Goal: Find specific page/section: Find specific page/section

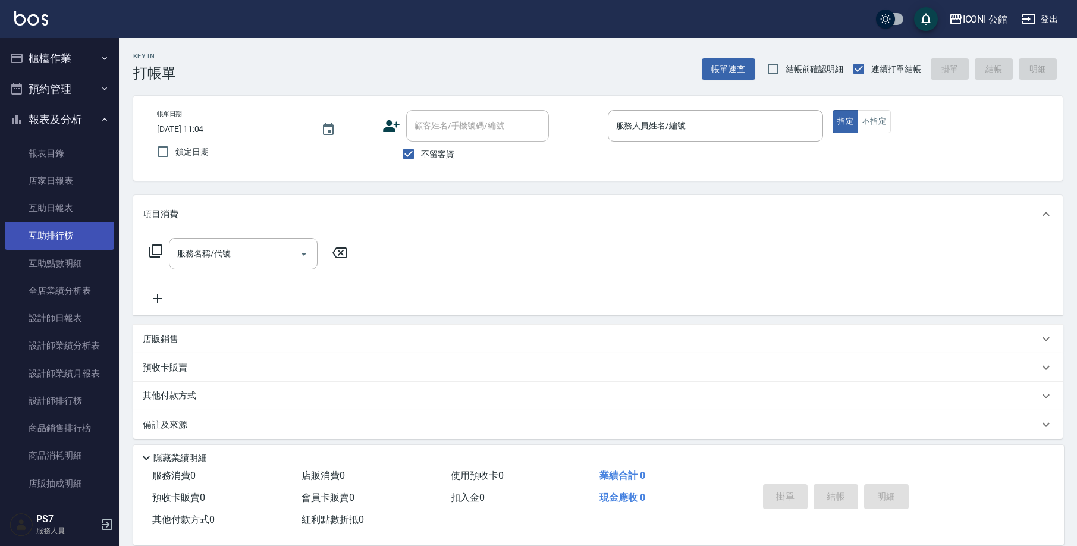
click at [56, 235] on link "互助排行榜" at bounding box center [59, 235] width 109 height 27
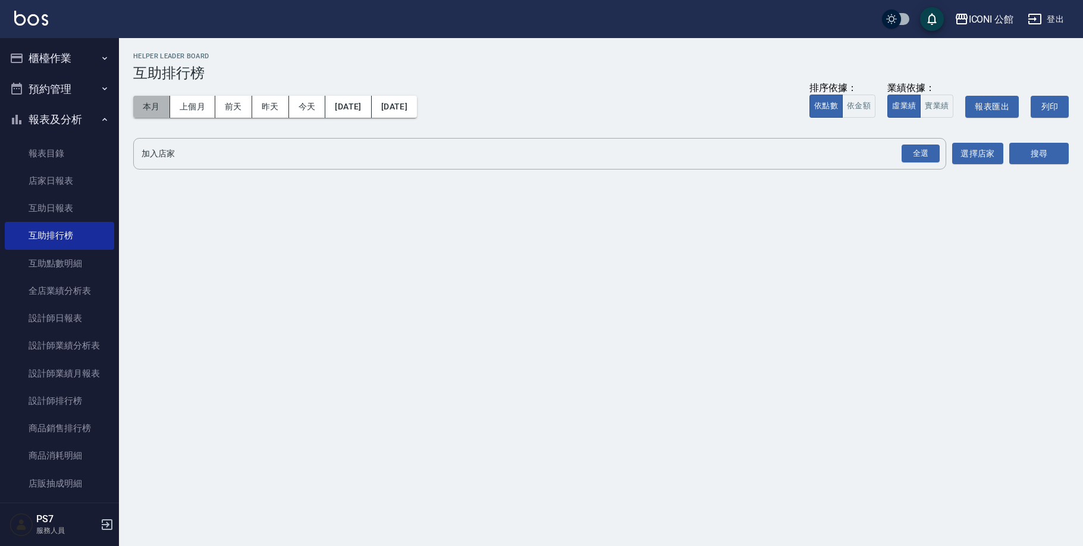
click at [160, 103] on button "本月" at bounding box center [151, 107] width 37 height 22
click at [1020, 155] on button "搜尋" at bounding box center [1038, 154] width 59 height 22
click at [930, 152] on div "全選" at bounding box center [921, 154] width 38 height 18
click at [1015, 156] on button "搜尋" at bounding box center [1038, 154] width 59 height 22
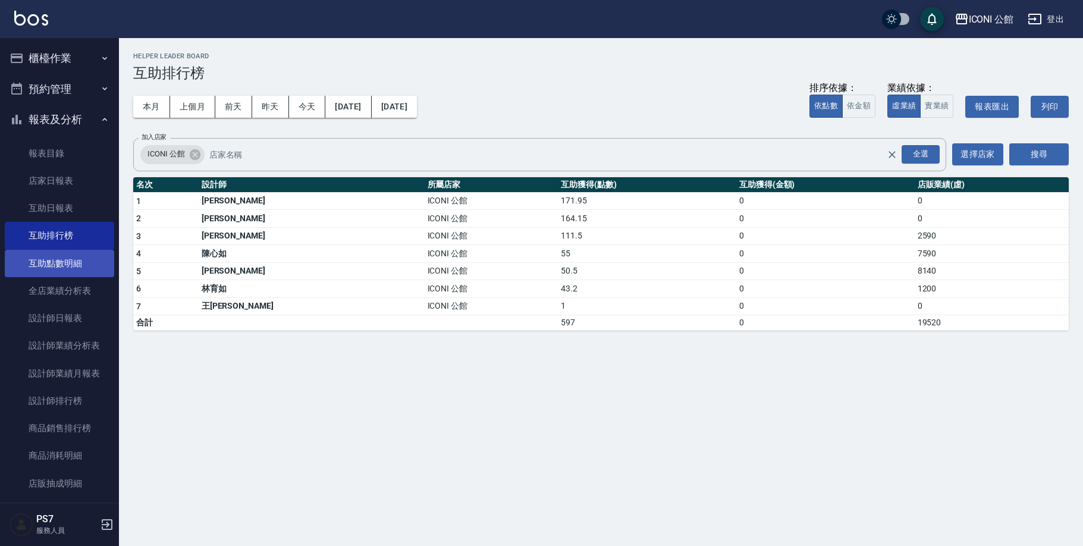
click at [48, 259] on link "互助點數明細" at bounding box center [59, 263] width 109 height 27
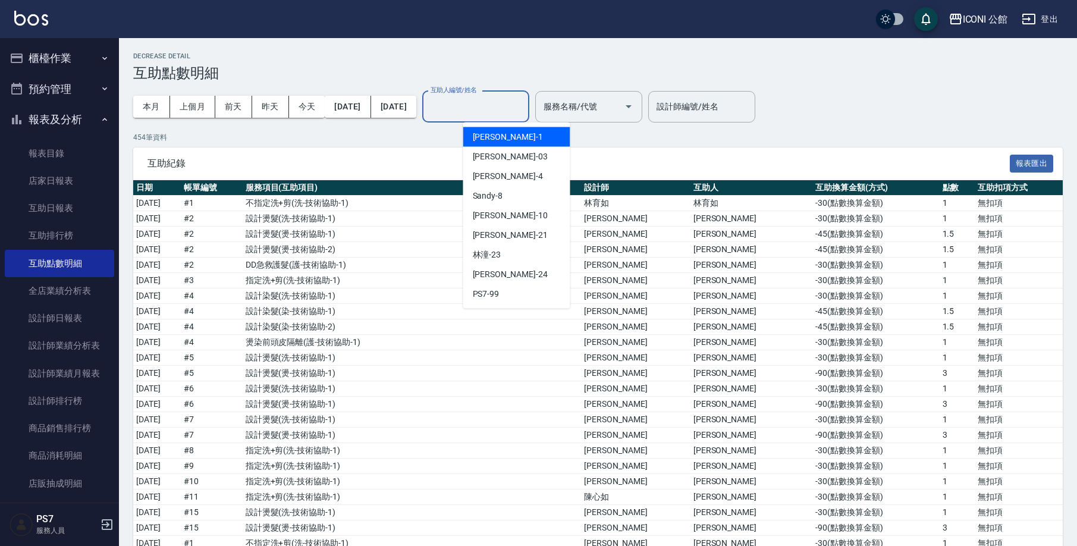
click at [485, 105] on div "互助人編號/姓名 互助人編號/姓名" at bounding box center [475, 107] width 107 height 32
click at [521, 273] on div "[PERSON_NAME] -24" at bounding box center [516, 275] width 107 height 20
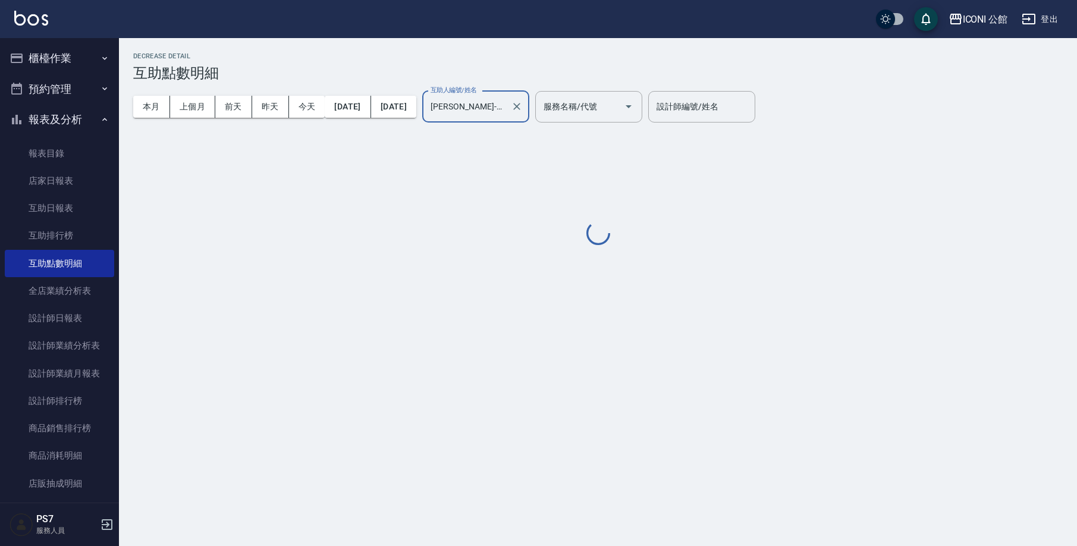
type input "[PERSON_NAME]-24"
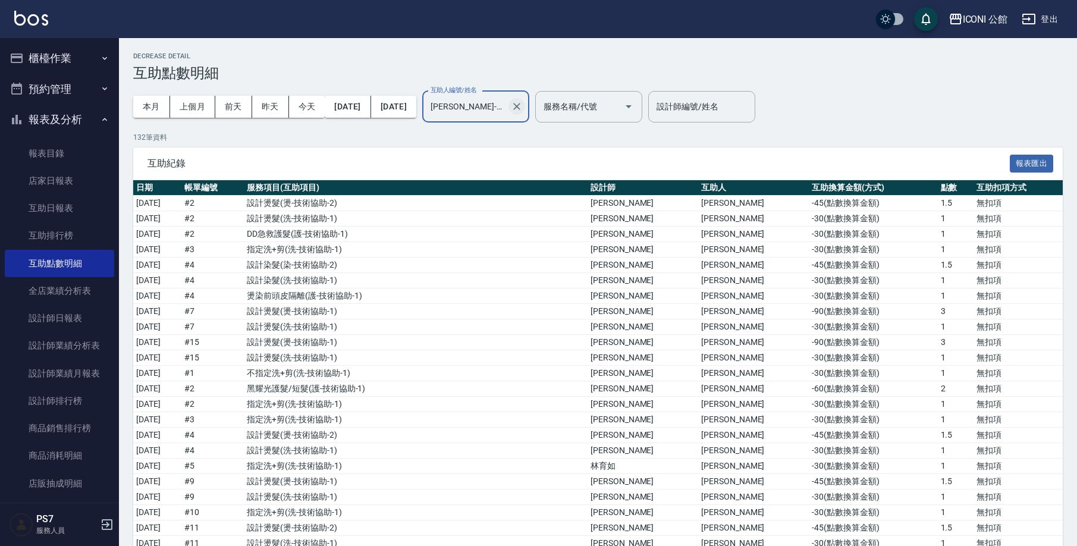
click at [520, 106] on icon "Clear" at bounding box center [516, 106] width 7 height 7
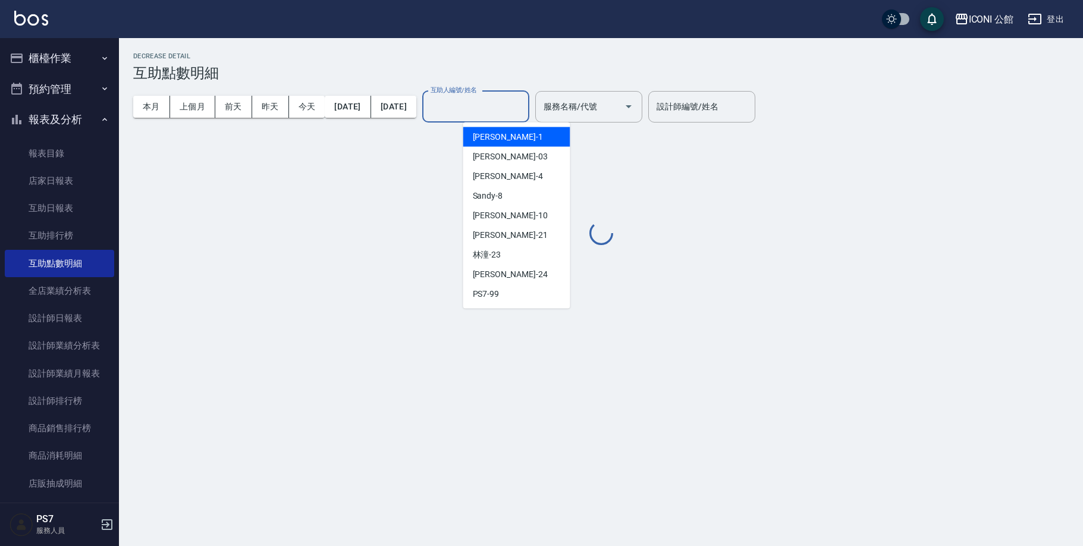
click at [524, 110] on input "互助人編號/姓名" at bounding box center [476, 106] width 96 height 21
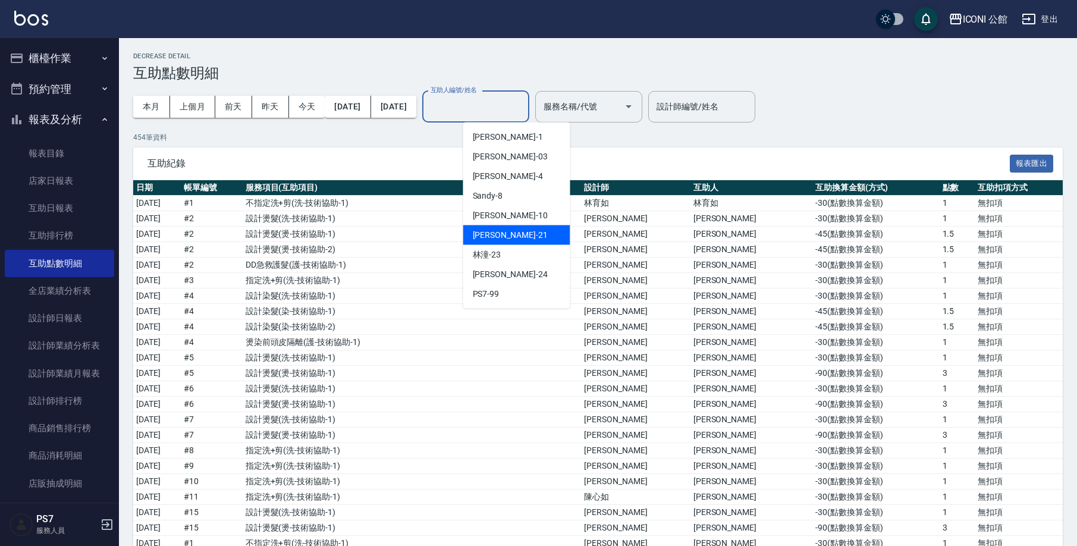
click at [553, 233] on div "[PERSON_NAME] -21" at bounding box center [516, 235] width 107 height 20
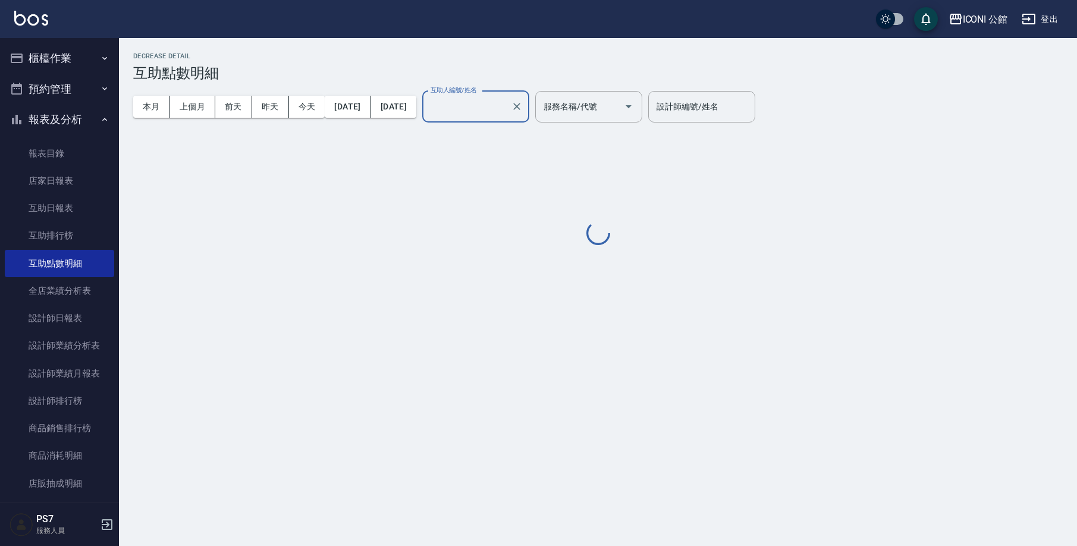
type input "[PERSON_NAME]-21"
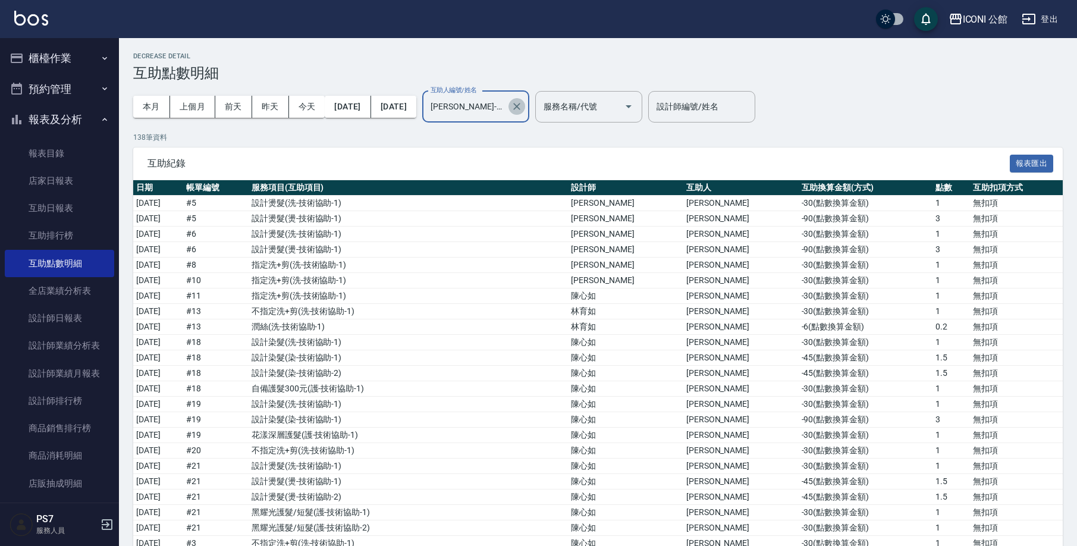
click at [523, 110] on icon "Clear" at bounding box center [517, 106] width 12 height 12
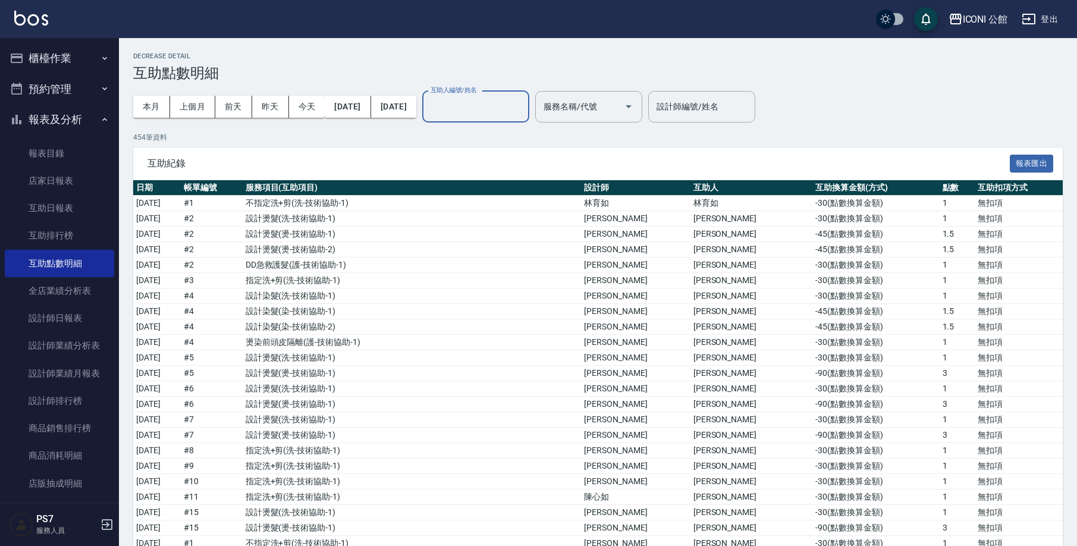
click at [76, 62] on button "櫃檯作業" at bounding box center [59, 58] width 109 height 31
